Goal: Transaction & Acquisition: Subscribe to service/newsletter

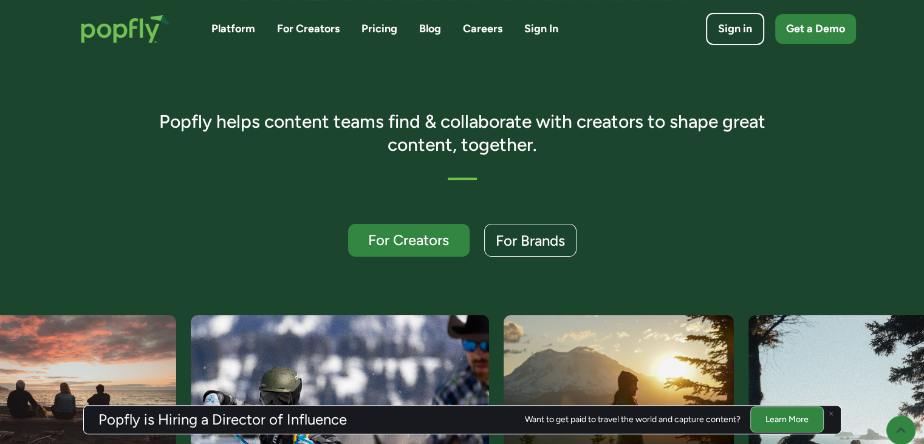
scroll to position [304, 0]
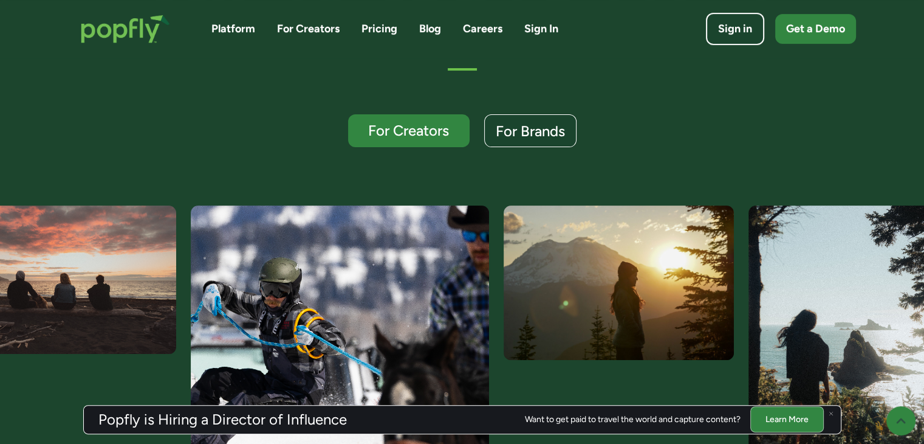
click at [381, 29] on link "Pricing" at bounding box center [379, 28] width 36 height 15
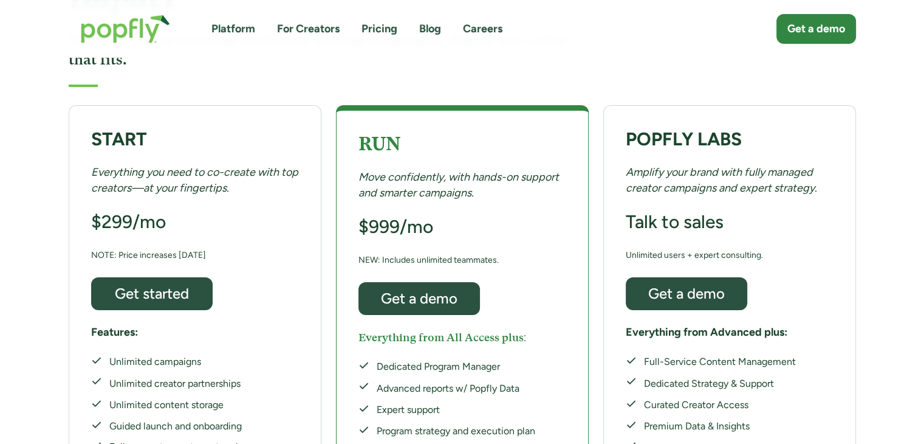
scroll to position [122, 0]
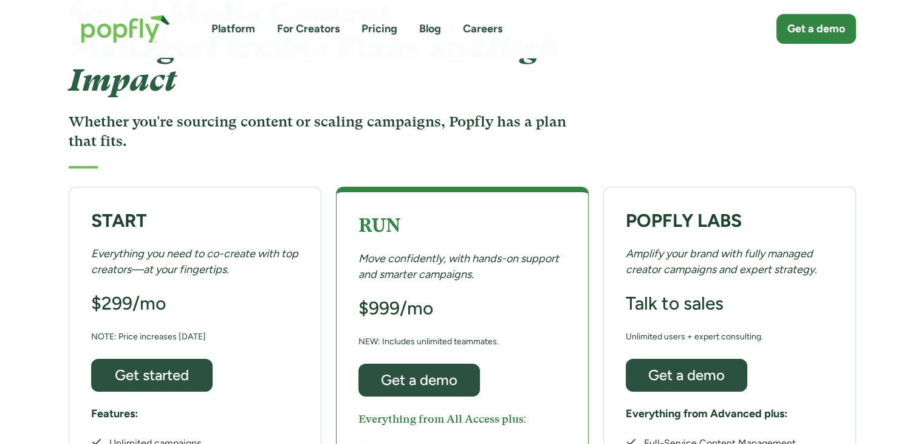
click at [21, 274] on div "START Everything you need to co-create with top creators—at your fingertips. $2…" at bounding box center [462, 383] width 924 height 406
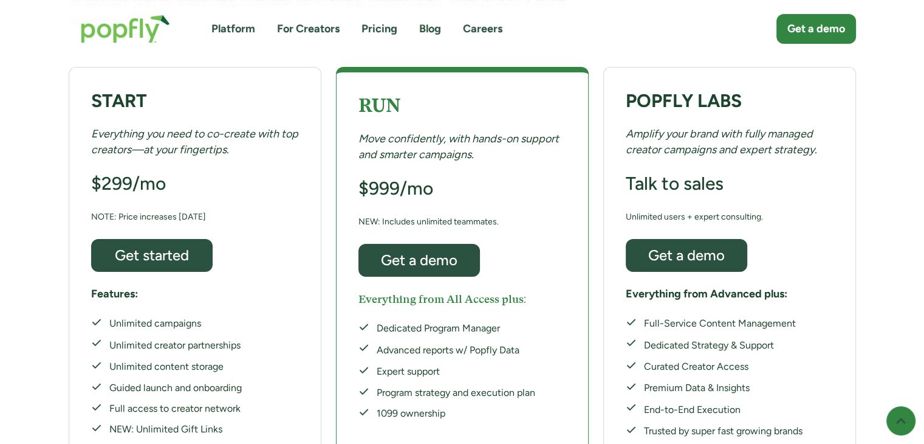
scroll to position [243, 0]
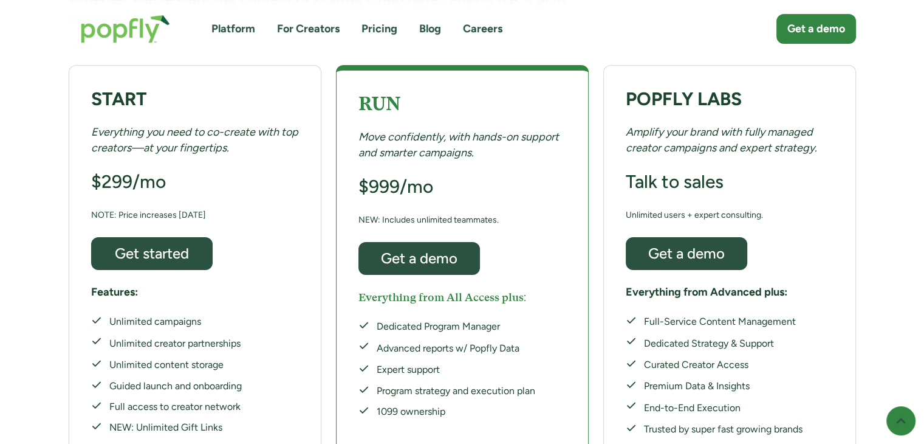
click at [213, 123] on div "START Everything you need to co-create with top creators—at your fingertips. $2…" at bounding box center [195, 262] width 253 height 394
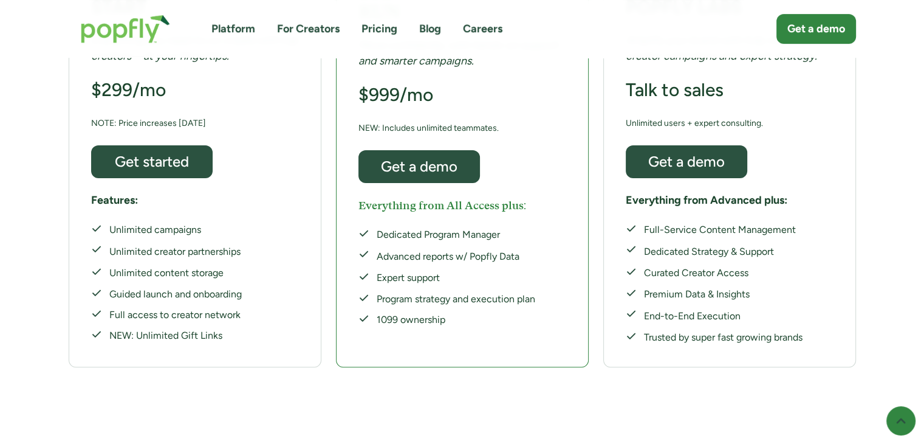
scroll to position [365, 0]
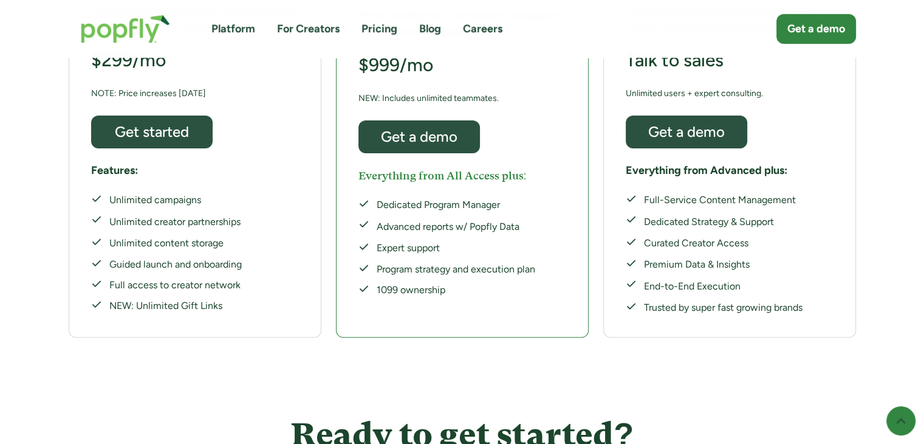
click at [230, 299] on div "NEW: Unlimited Gift Links" at bounding box center [175, 305] width 132 height 13
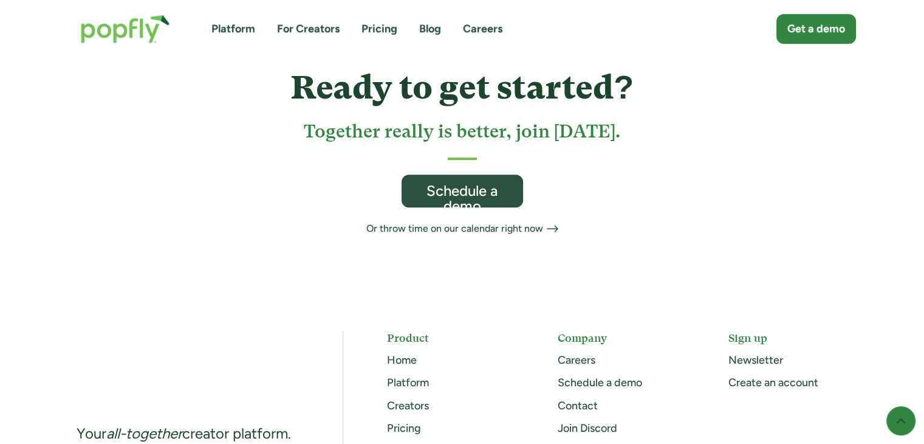
scroll to position [729, 0]
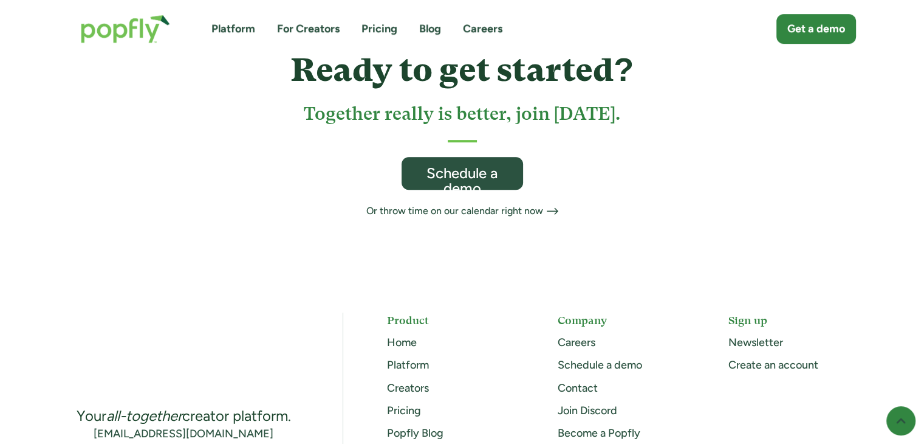
click at [69, 312] on div "Your all-together creator platform. [EMAIL_ADDRESS][DOMAIN_NAME] Product Home P…" at bounding box center [462, 410] width 787 height 196
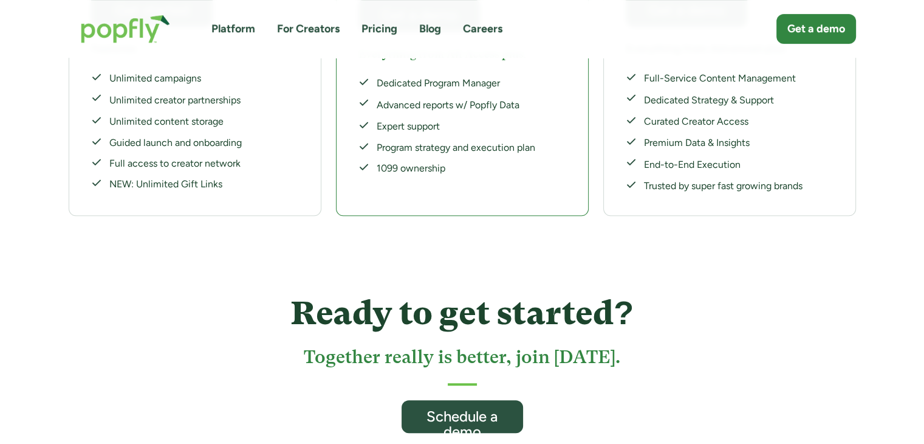
click at [51, 304] on div "Ready to get started? Together really is better, join [DATE]. Schedule a demo O…" at bounding box center [462, 370] width 924 height 297
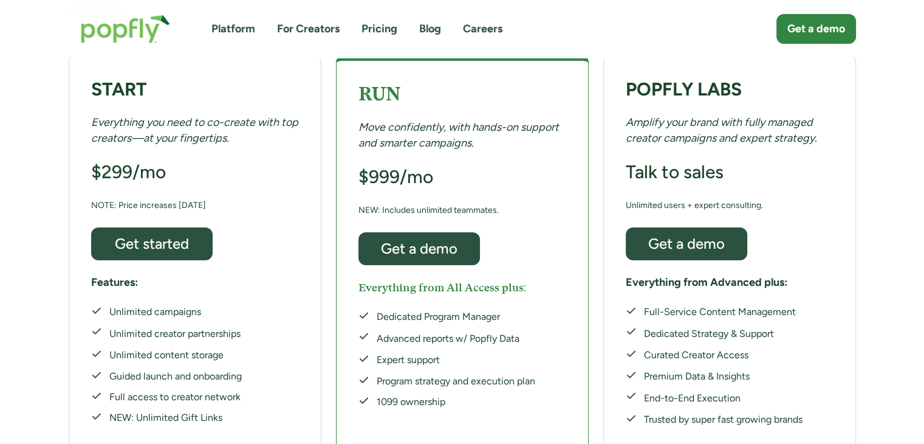
scroll to position [182, 0]
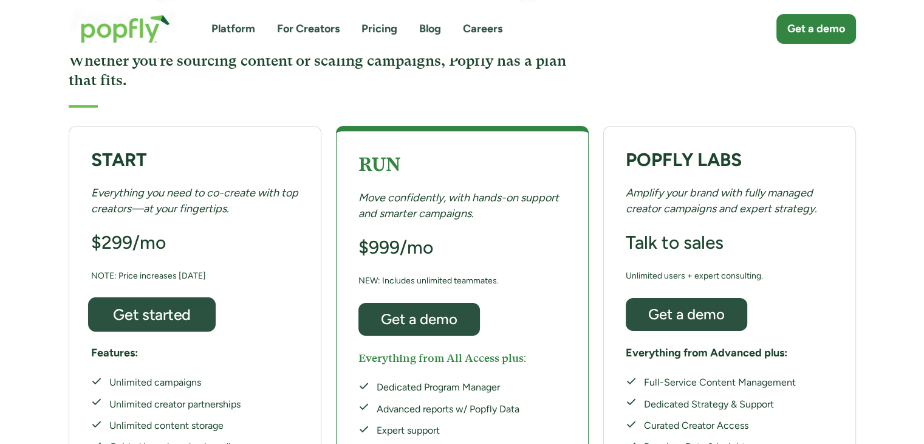
click at [182, 306] on div "Get started" at bounding box center [151, 314] width 105 height 16
